Goal: Ask a question: Seek information or help from site administrators or community

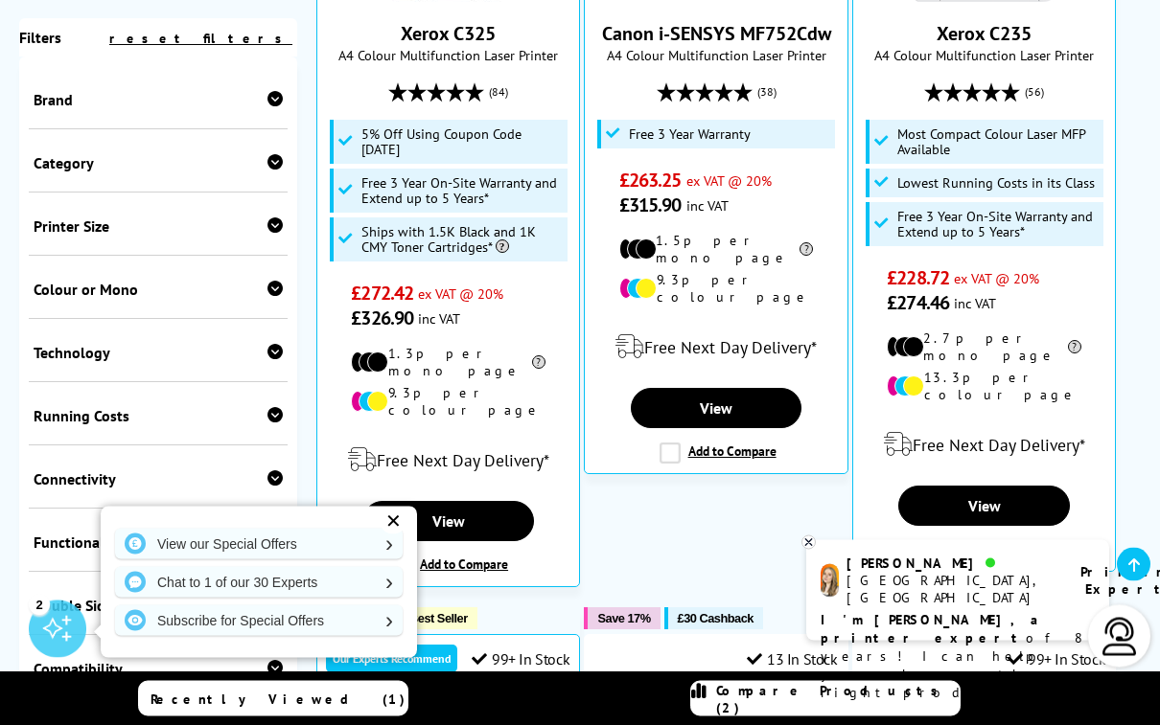
scroll to position [994, 0]
click at [387, 535] on div "✕" at bounding box center [392, 521] width 27 height 27
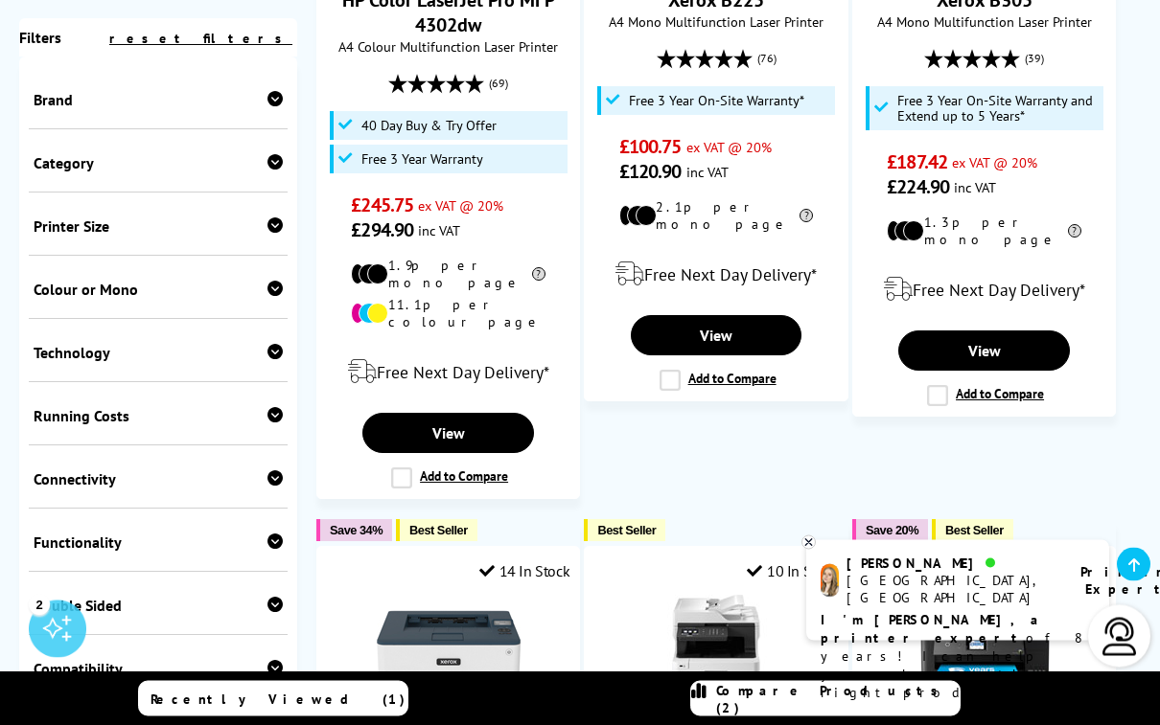
scroll to position [2696, 0]
click at [797, 717] on span "Compare Products (2)" at bounding box center [837, 699] width 243 height 34
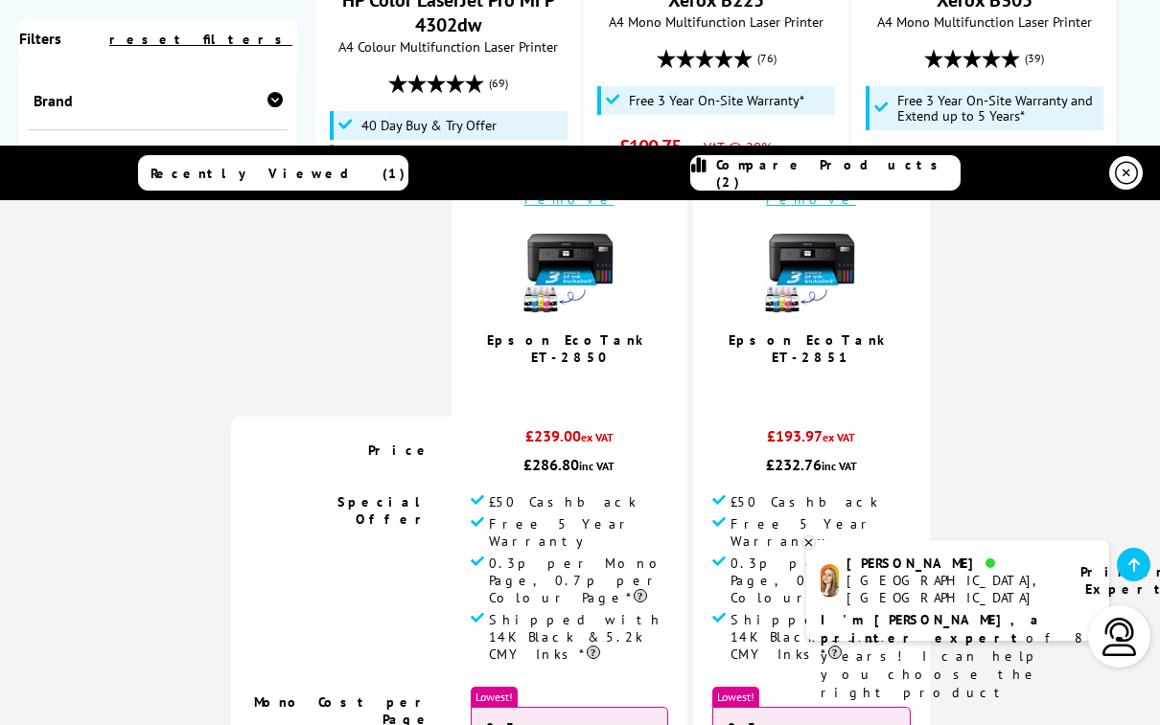
scroll to position [133, 0]
click at [1122, 656] on img at bounding box center [1119, 637] width 38 height 38
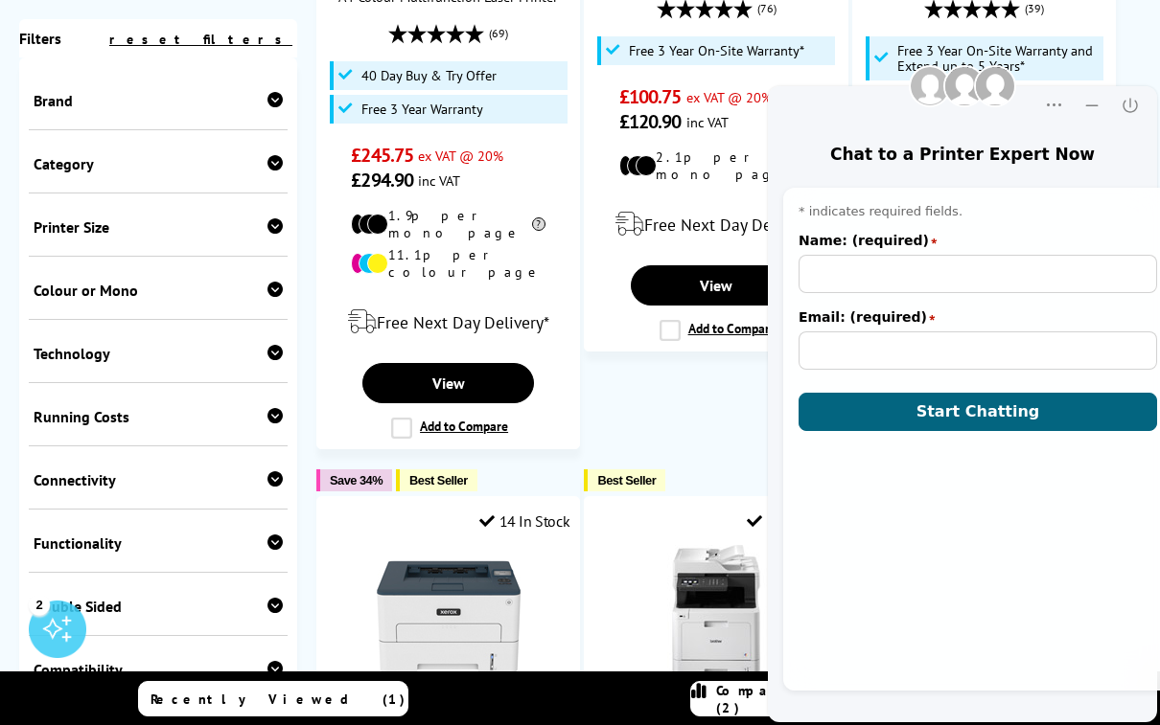
scroll to position [0, 0]
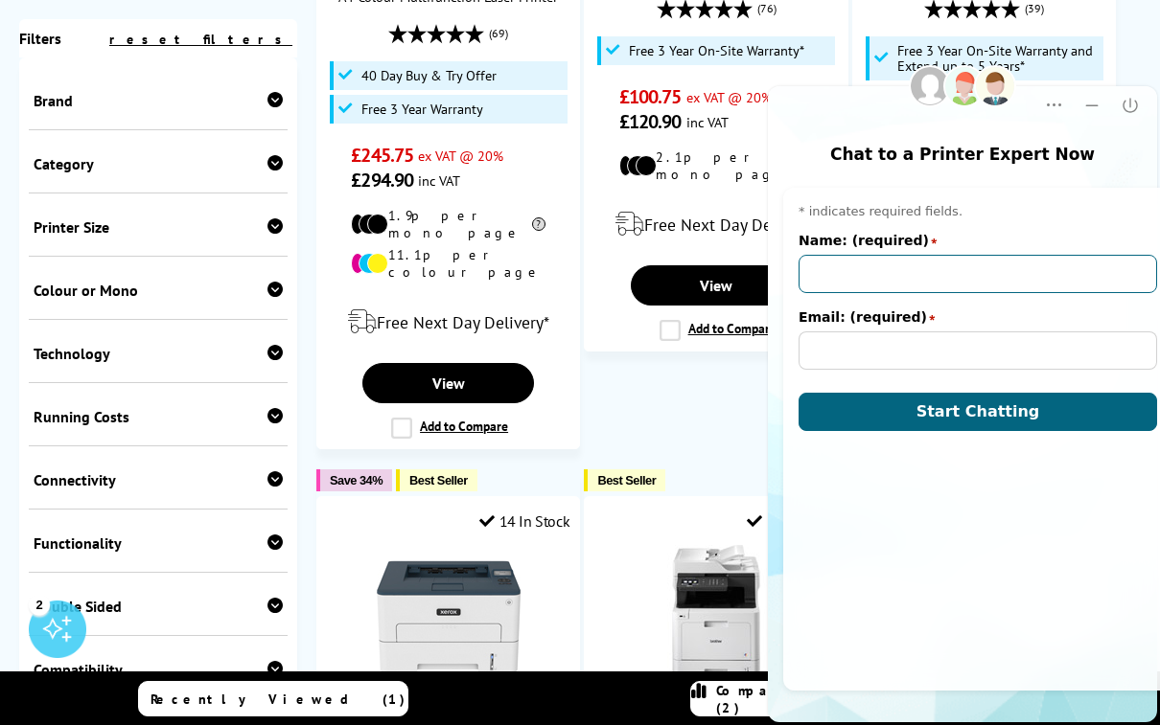
click at [815, 271] on input "Name: (required)" at bounding box center [977, 274] width 358 height 38
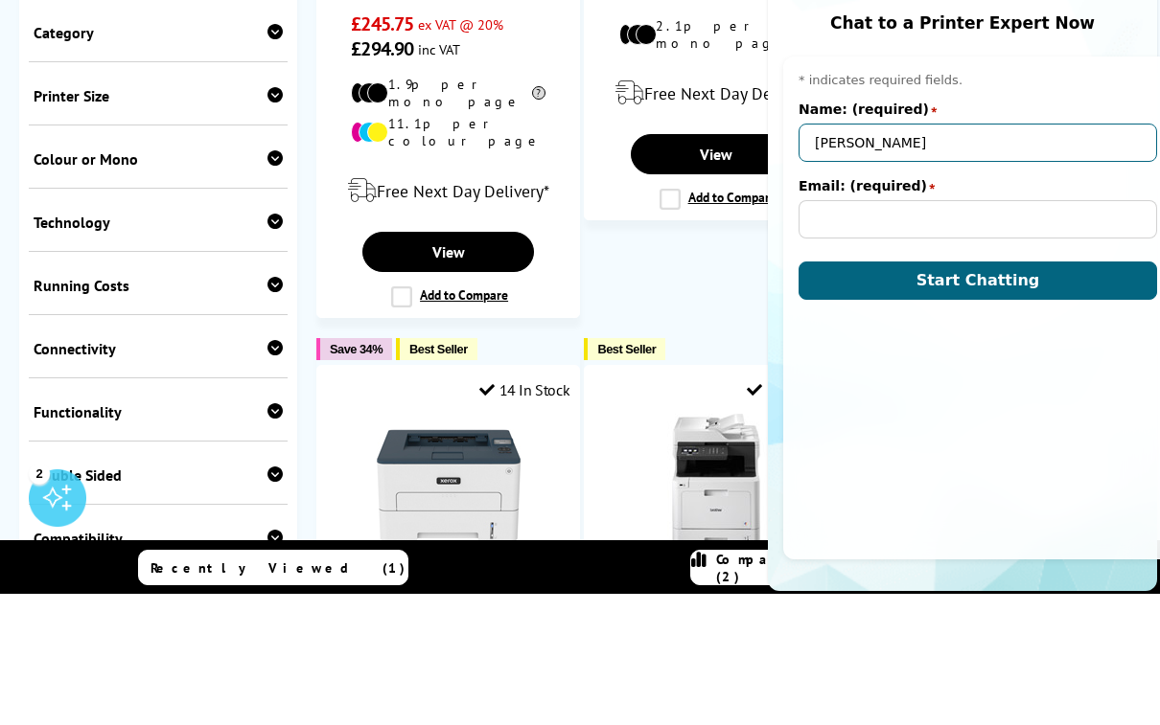
type input "[PERSON_NAME]"
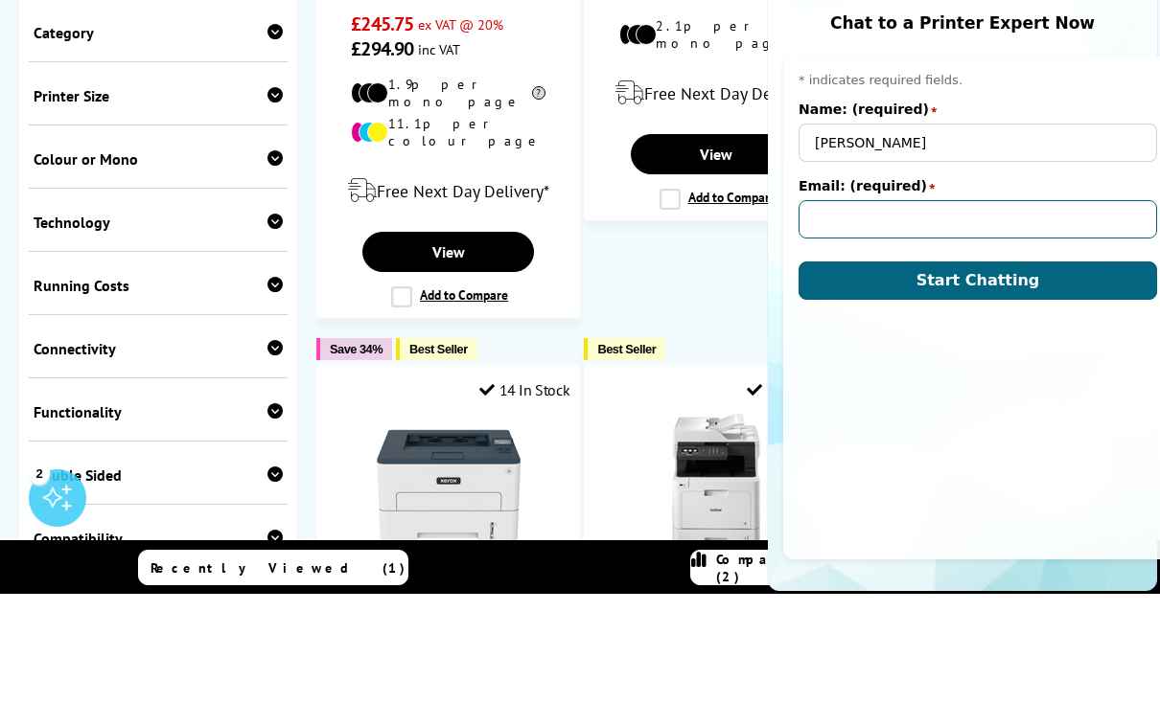
click at [825, 218] on input "Email: (required)" at bounding box center [977, 219] width 358 height 38
type input "[EMAIL_ADDRESS][DOMAIN_NAME]"
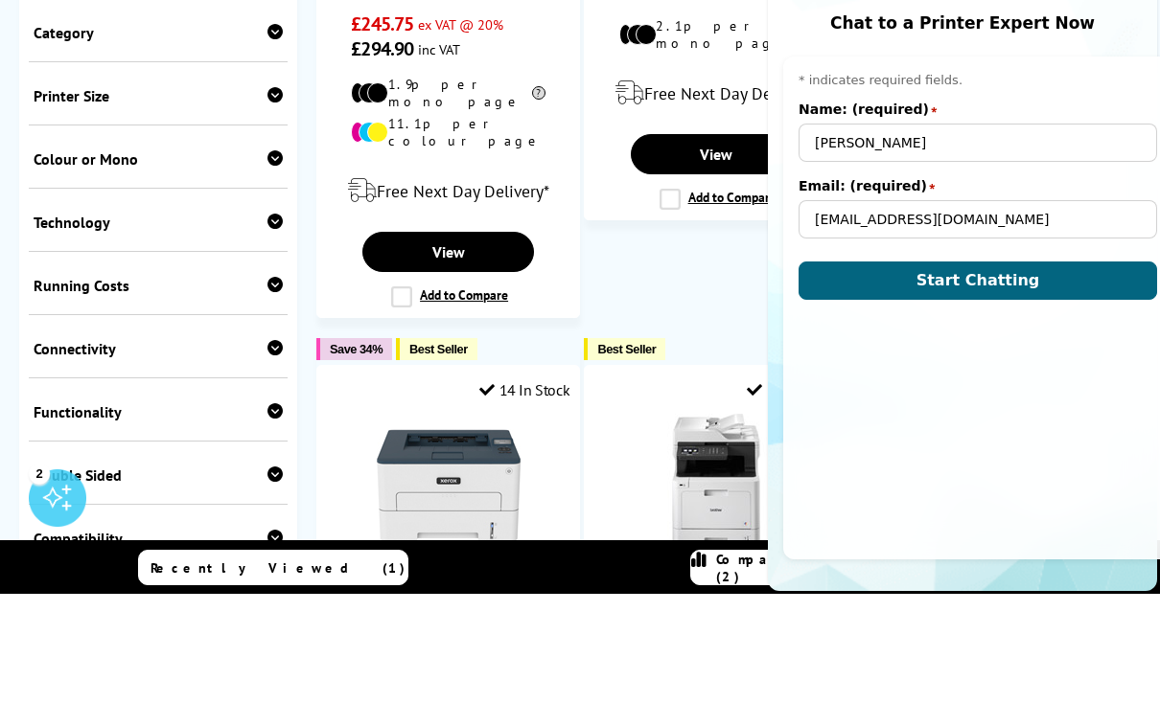
click at [1056, 272] on button "Start Chatting" at bounding box center [977, 281] width 358 height 38
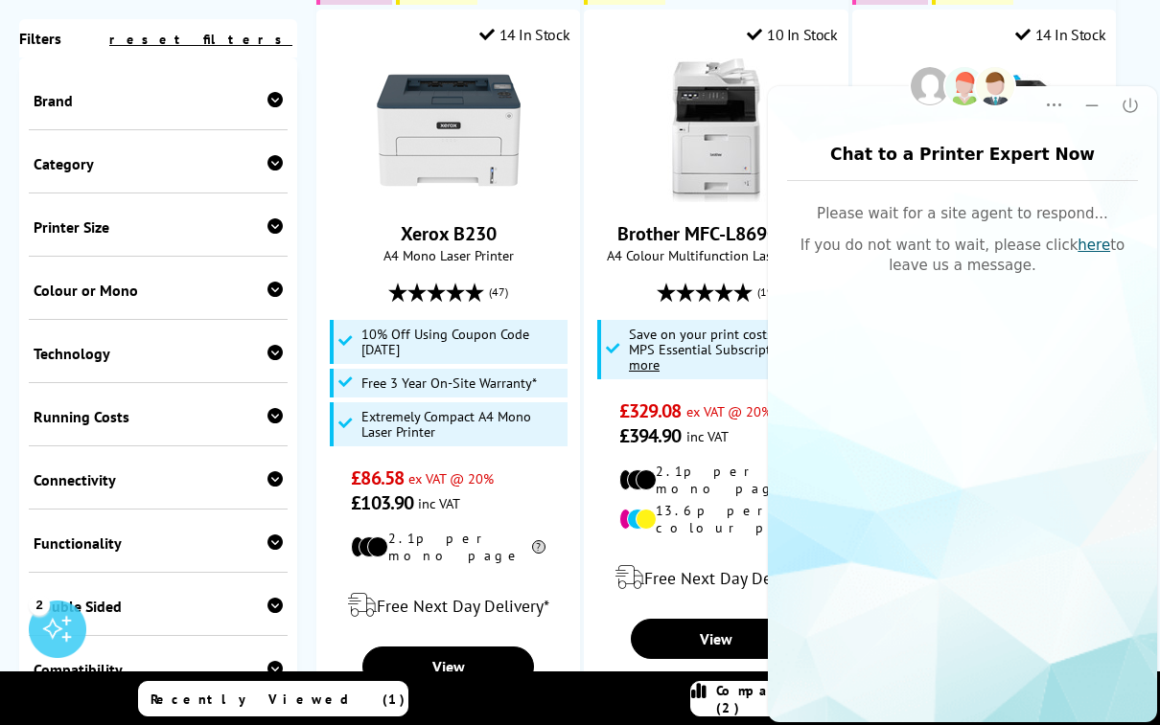
scroll to position [3234, 0]
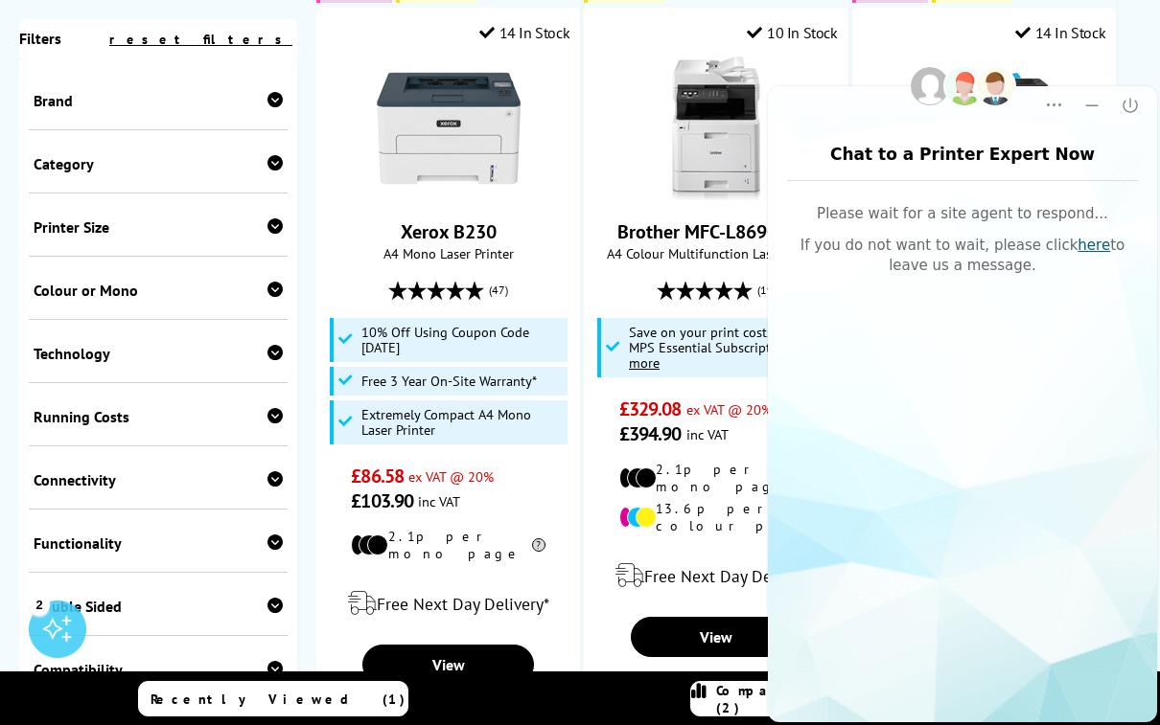
click at [728, 717] on link "Compare Products (2)" at bounding box center [825, 698] width 270 height 35
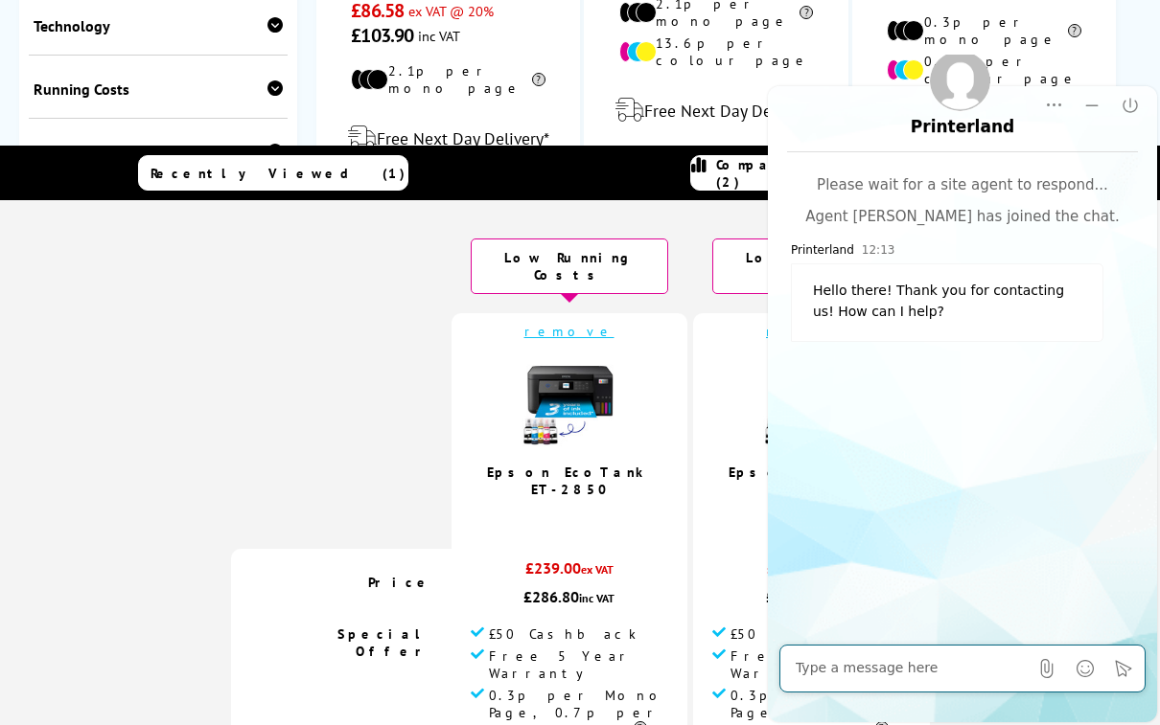
scroll to position [4166, 0]
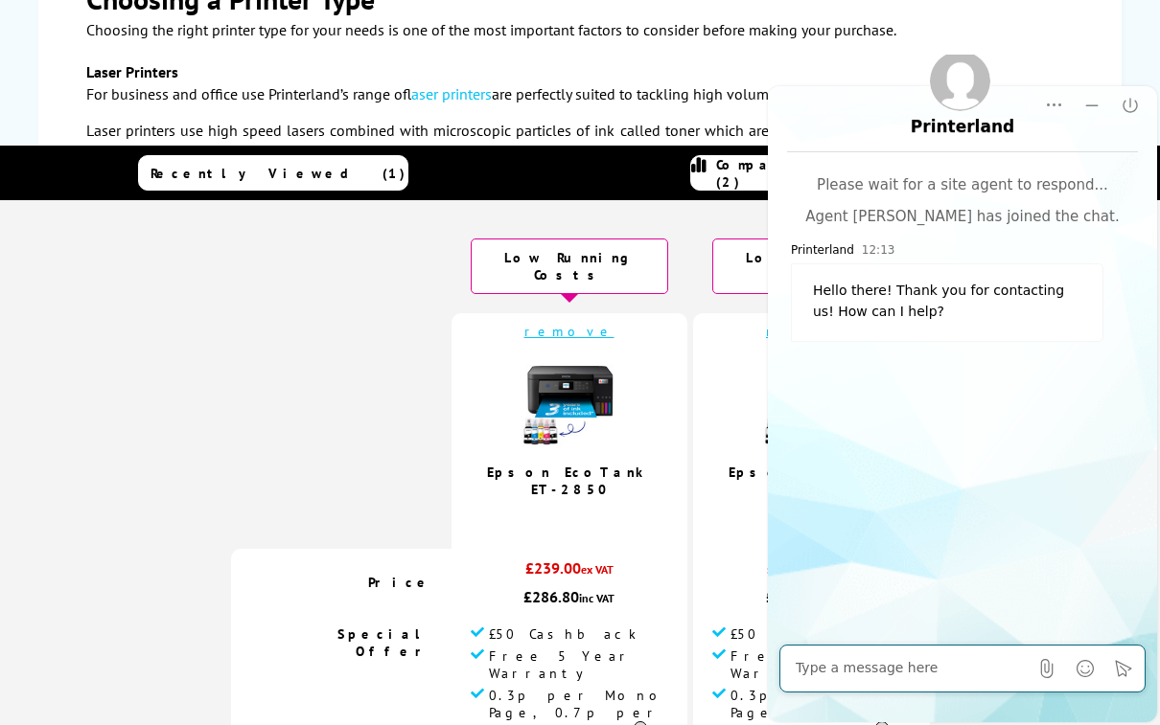
click at [815, 673] on textarea at bounding box center [911, 668] width 232 height 19
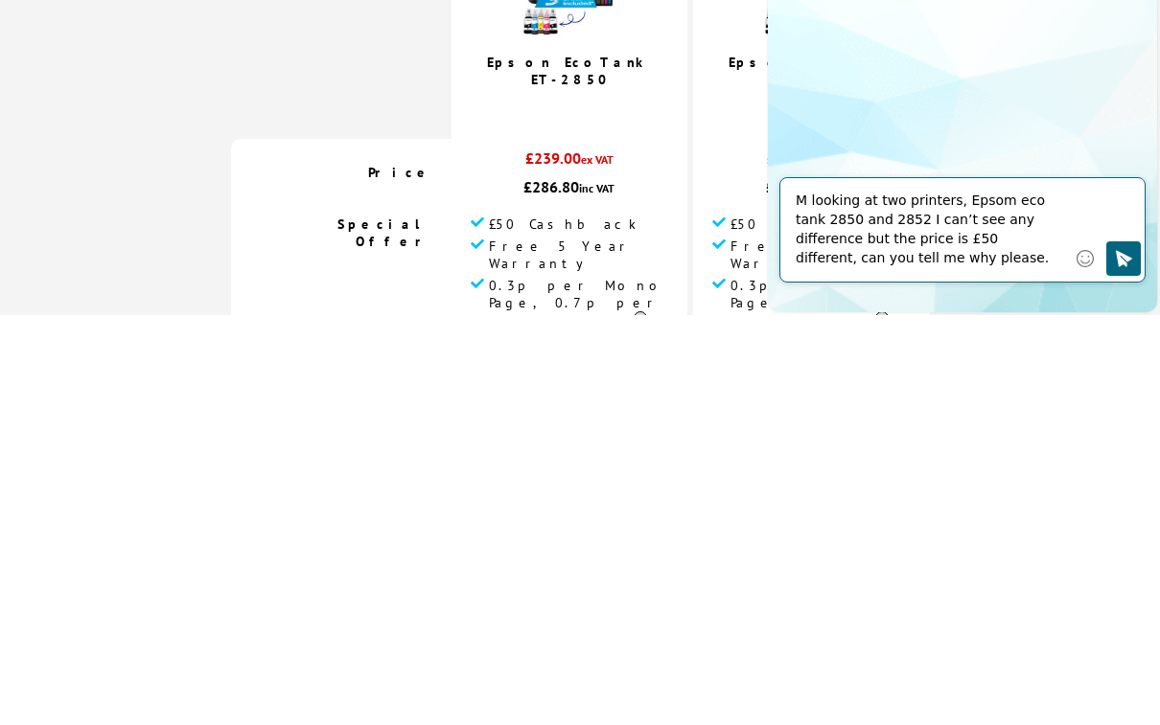
type textarea "M looking at two printers, Epsom eco tank 2850 and 2852 I can’t see any differe…"
click at [1133, 255] on button "Click to send" at bounding box center [1123, 258] width 34 height 34
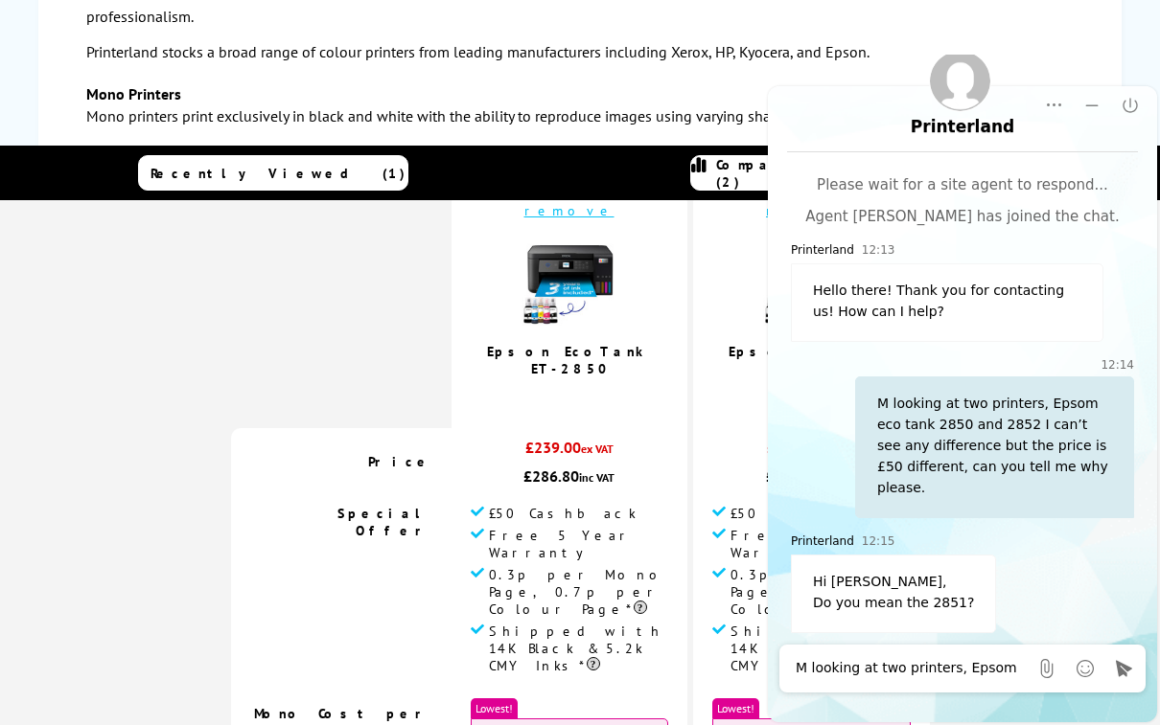
scroll to position [5876, 0]
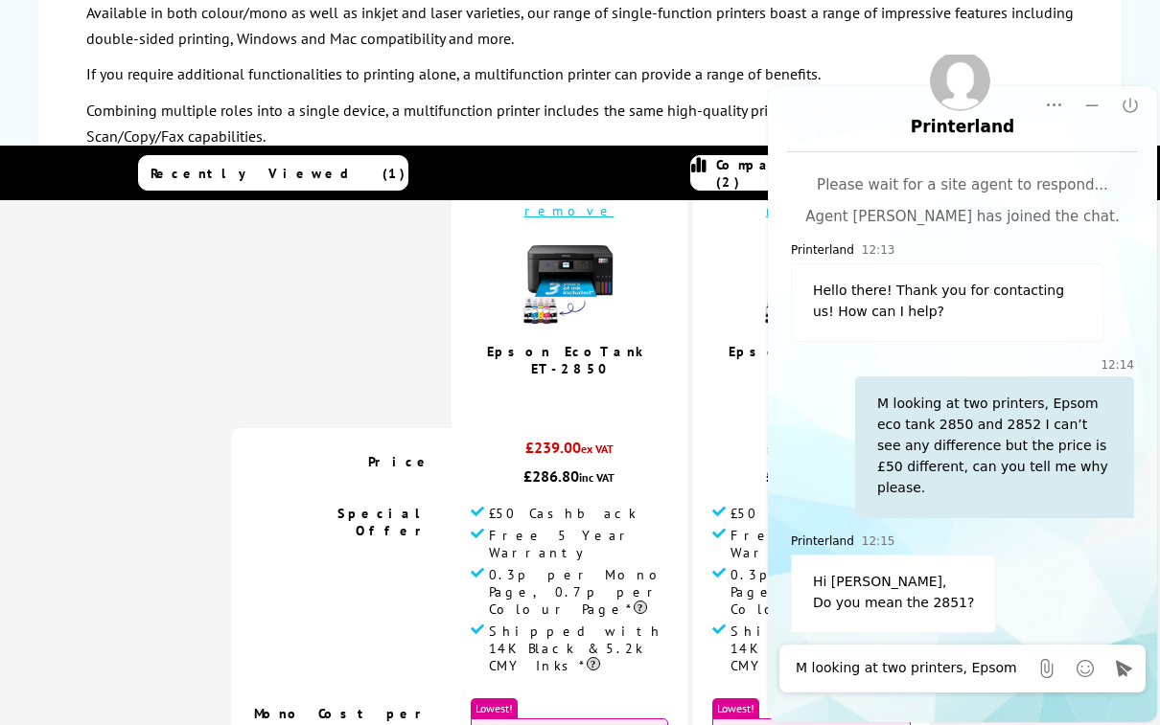
click at [841, 668] on textarea "M looking at two printers, Epsom eco tank 2850 and 2852 I can’t see any differe…" at bounding box center [911, 668] width 232 height 19
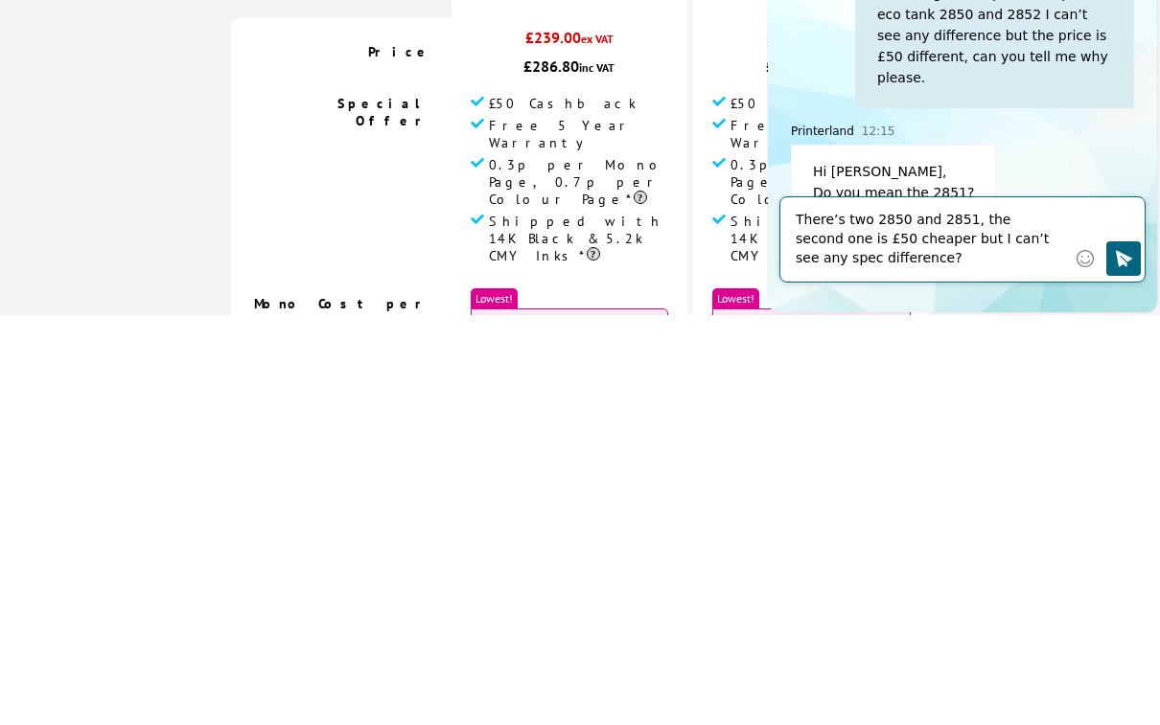
type textarea "There’s two 2850 and 2851, the second one is £50 cheaper but I can’t see any sp…"
click at [1122, 263] on icon "Click to send" at bounding box center [1123, 258] width 16 height 16
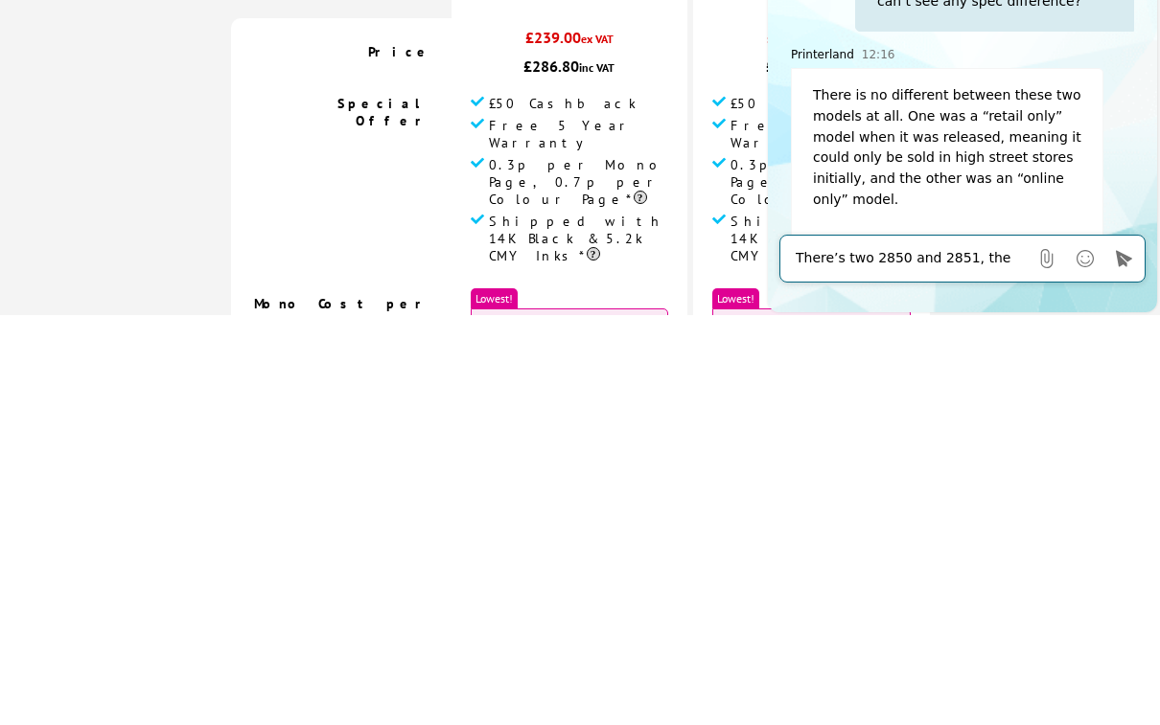
scroll to position [6005, 0]
type textarea "Oh ok that’s strange, thanks."
click at [1127, 253] on icon "Click to send" at bounding box center [1123, 258] width 19 height 19
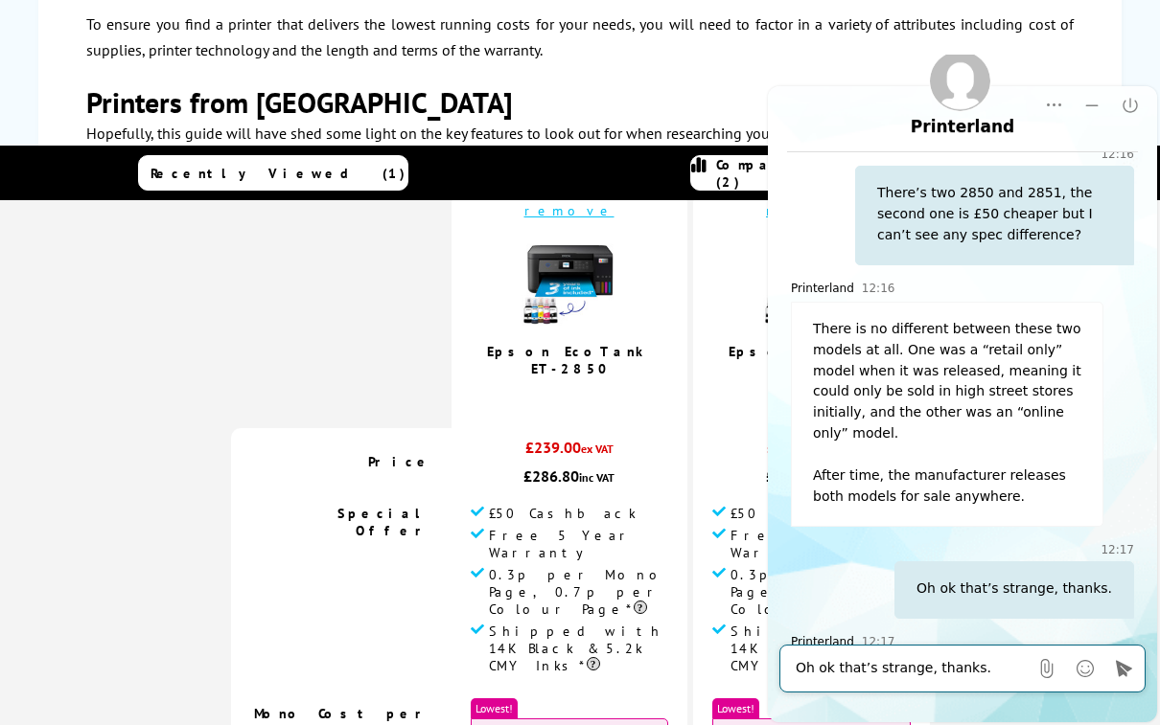
scroll to position [511, 0]
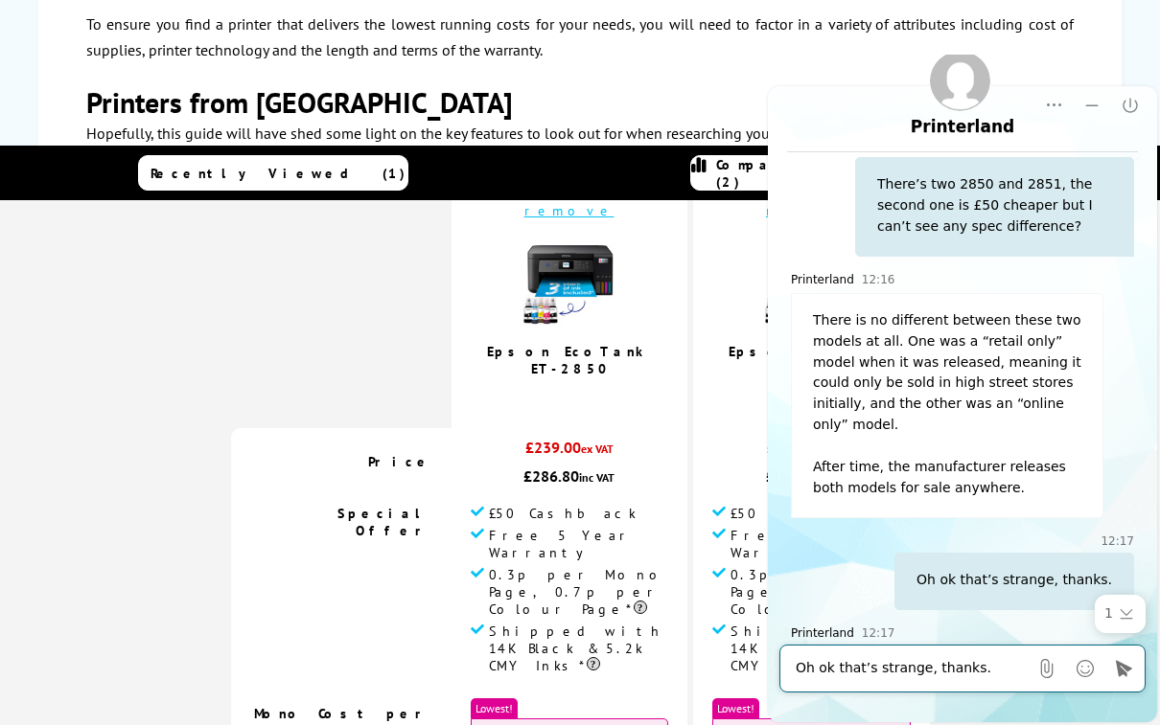
click at [831, 666] on textarea "Oh ok that’s strange, thanks." at bounding box center [911, 668] width 232 height 19
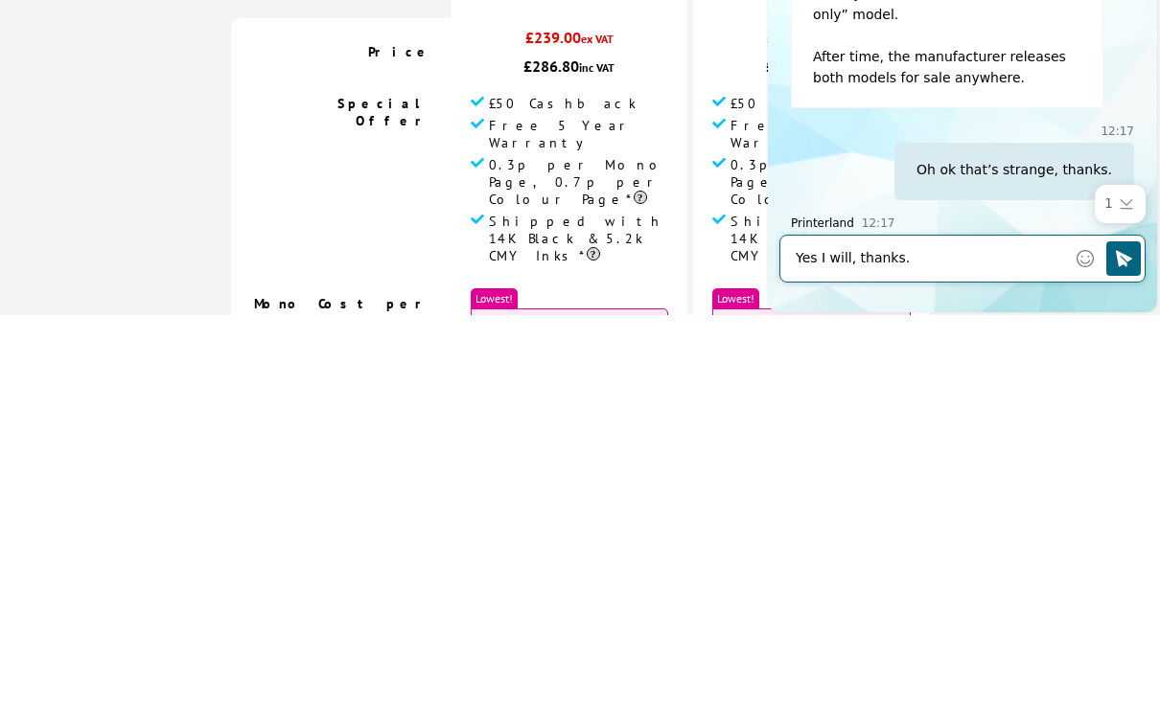
type textarea "Yes I will, thanks."
click at [1121, 263] on icon "Click to send" at bounding box center [1123, 258] width 16 height 16
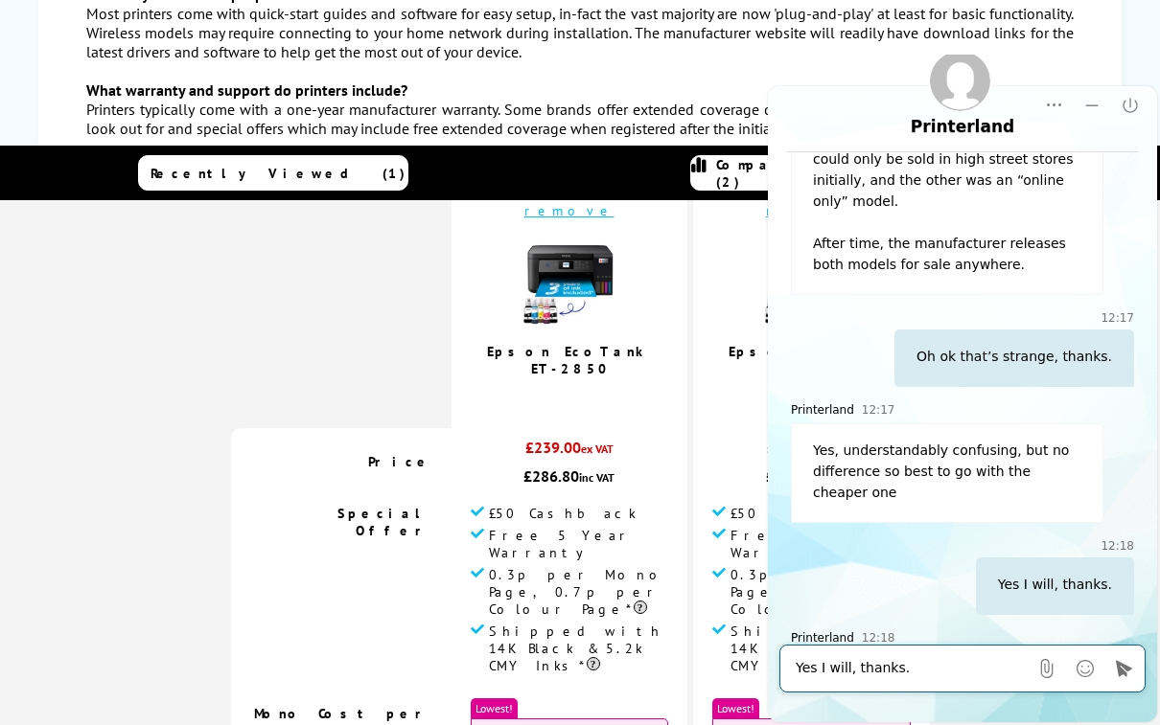
scroll to position [8056, 0]
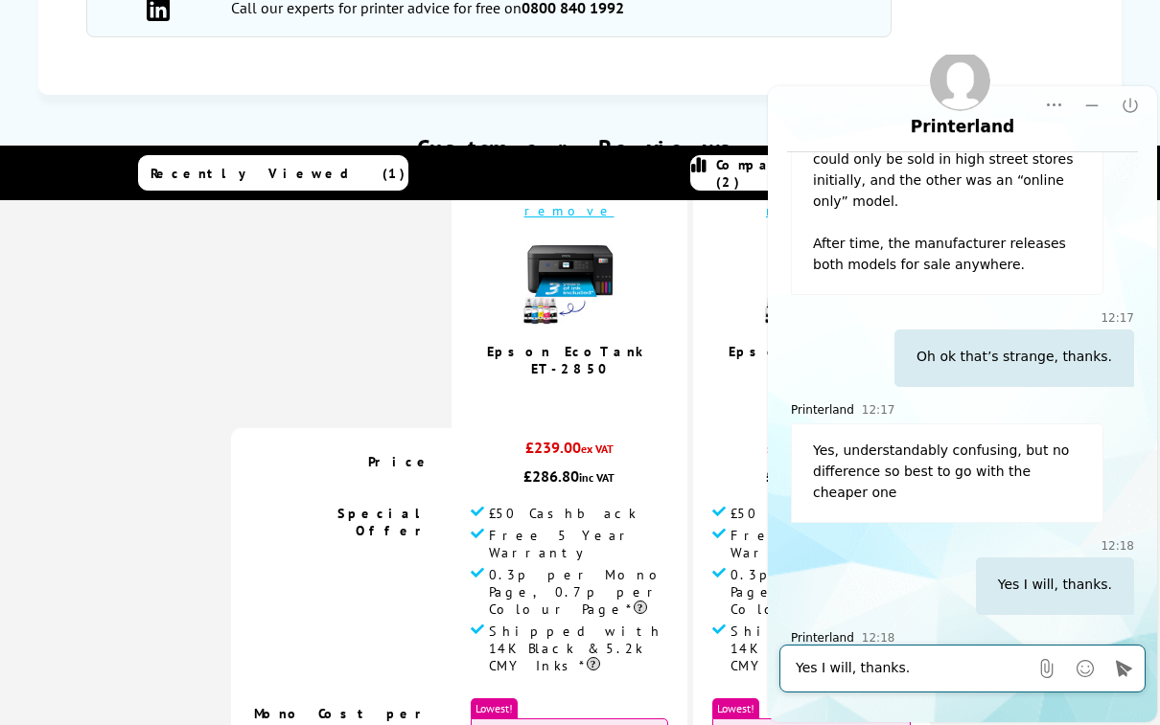
click at [834, 661] on textarea "Yes I will, thanks." at bounding box center [911, 668] width 232 height 19
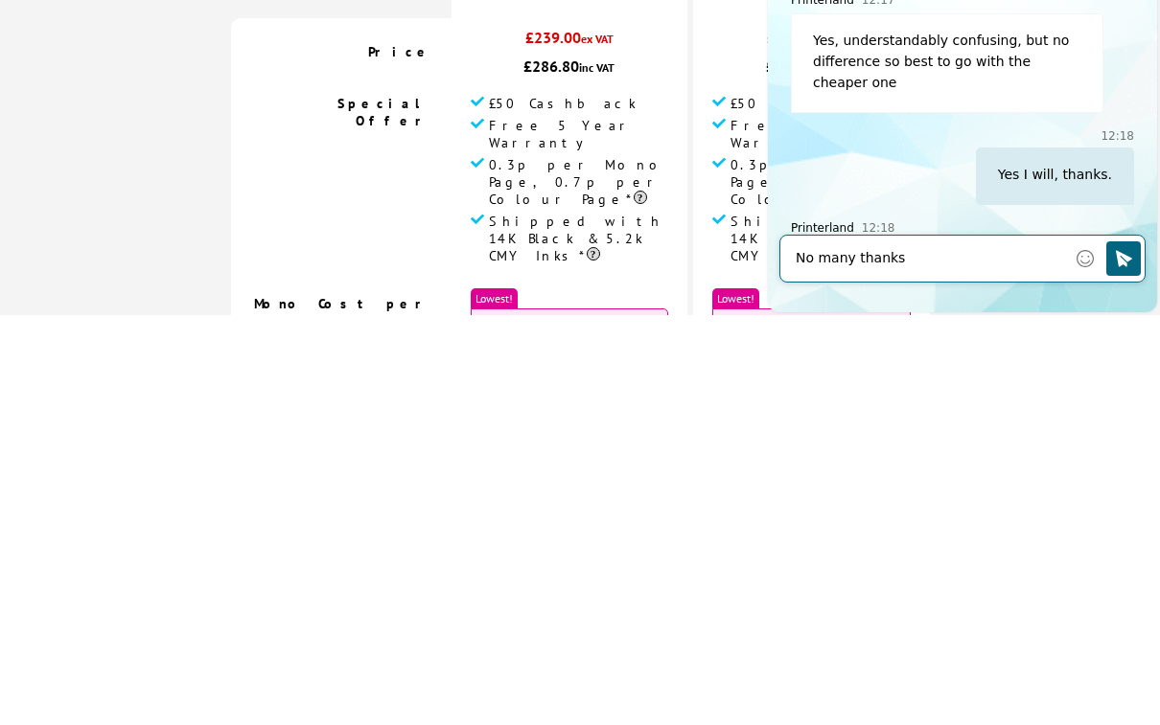
type textarea "No many thanks"
click at [1124, 258] on icon "Click to send" at bounding box center [1123, 258] width 16 height 16
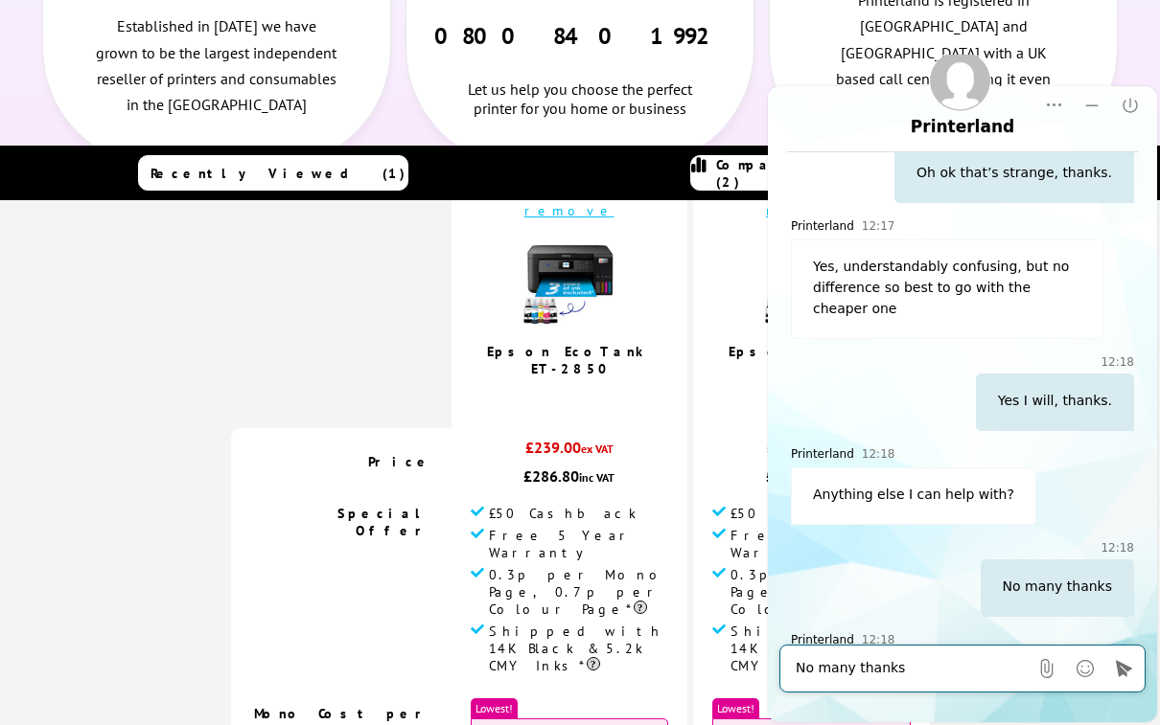
scroll to position [9309, 0]
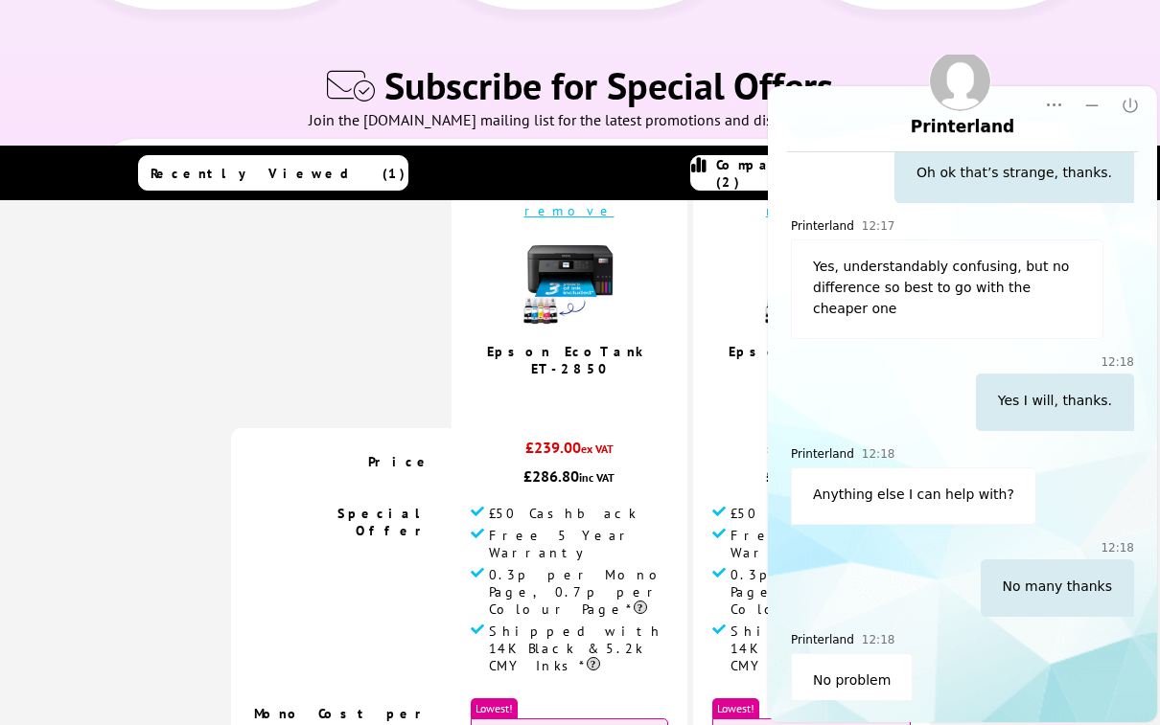
click at [1138, 107] on icon "Close" at bounding box center [1129, 105] width 19 height 19
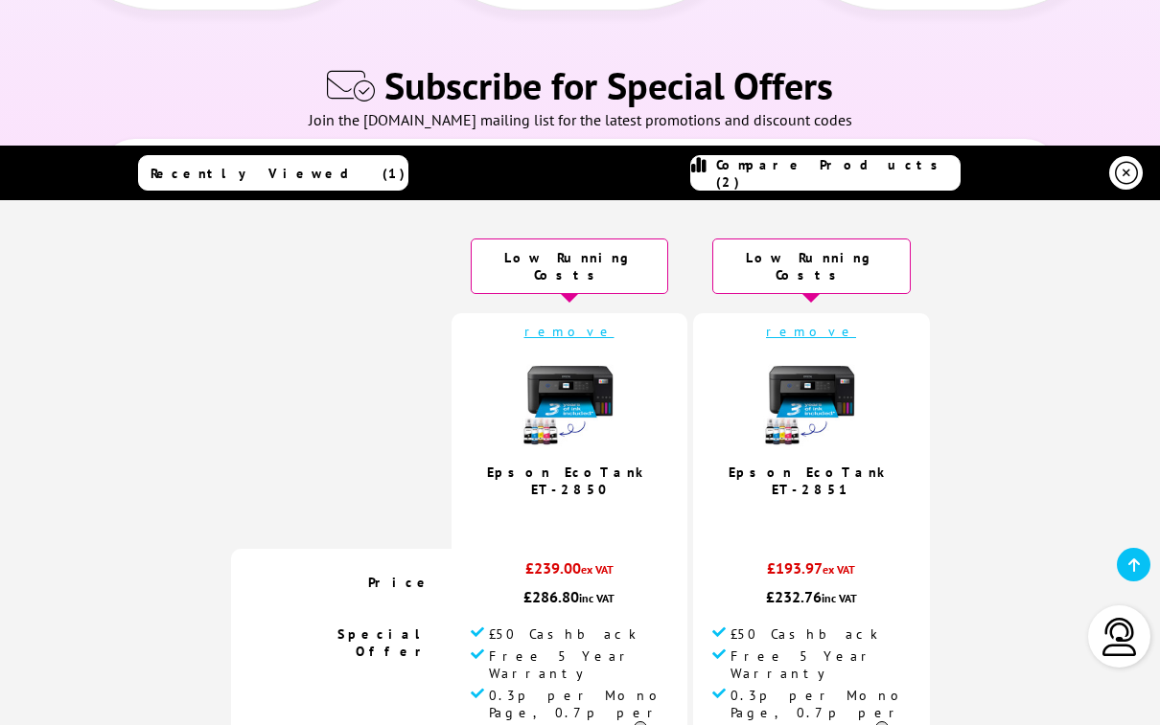
scroll to position [0, 0]
click at [1123, 185] on icon at bounding box center [1126, 173] width 23 height 23
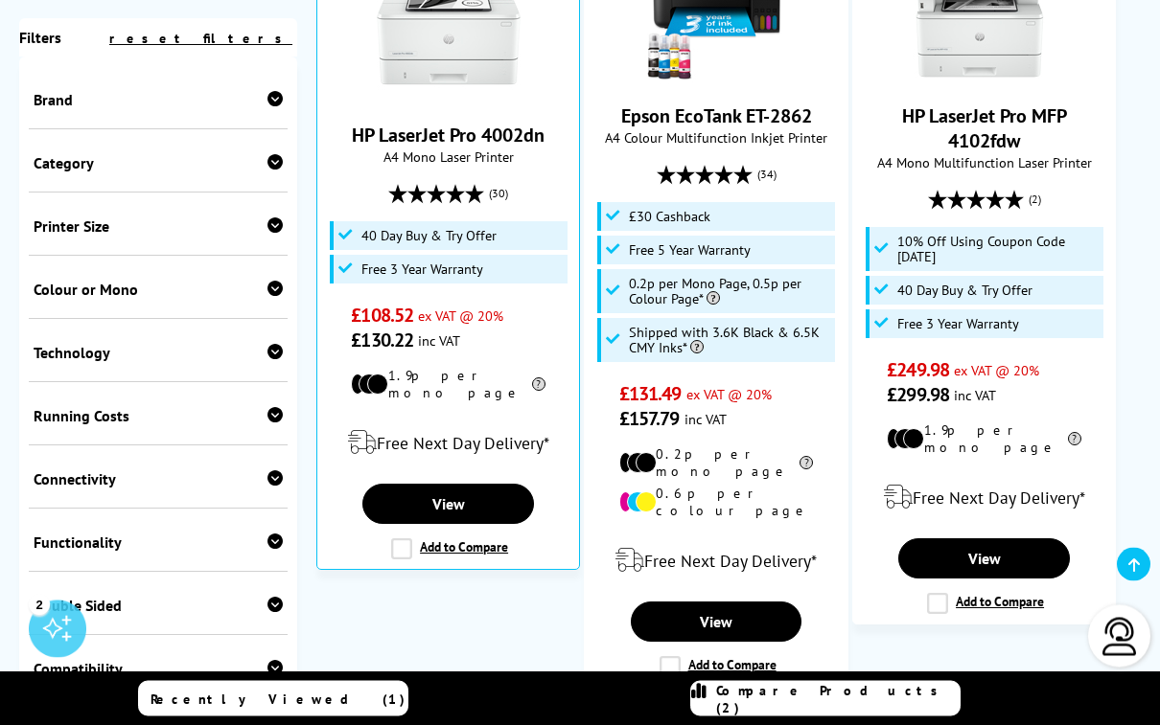
scroll to position [1736, 0]
click at [672, 656] on label "Add to Compare" at bounding box center [717, 666] width 117 height 21
click at [0, 0] on input "Add to Compare" at bounding box center [0, 0] width 0 height 0
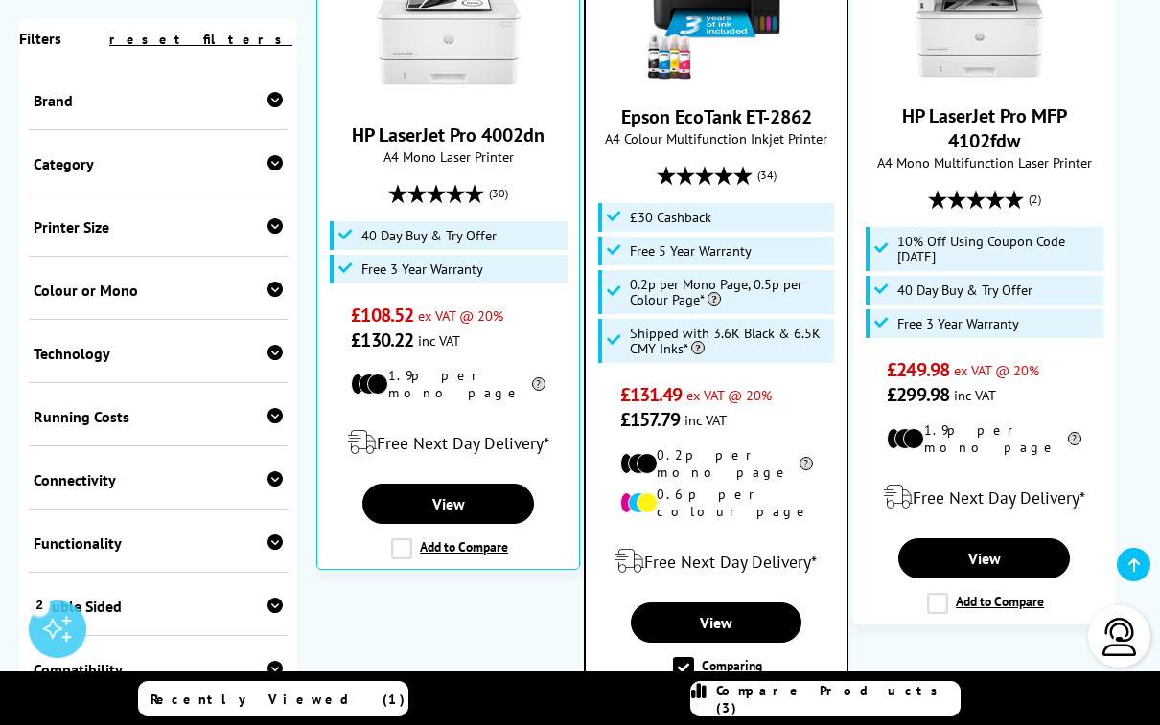
click at [807, 717] on span "Compare Products (3)" at bounding box center [837, 699] width 243 height 34
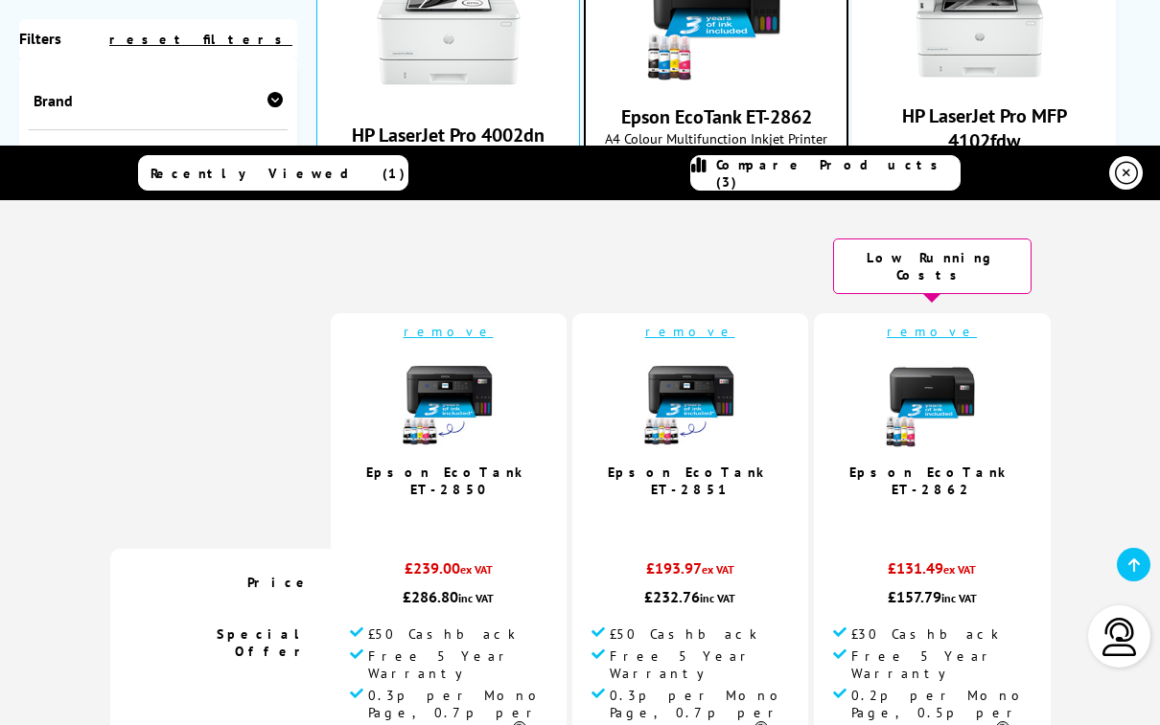
scroll to position [0, 0]
click at [896, 323] on link "remove" at bounding box center [931, 331] width 90 height 17
click at [893, 323] on link "remove" at bounding box center [931, 331] width 90 height 17
